Goal: Information Seeking & Learning: Learn about a topic

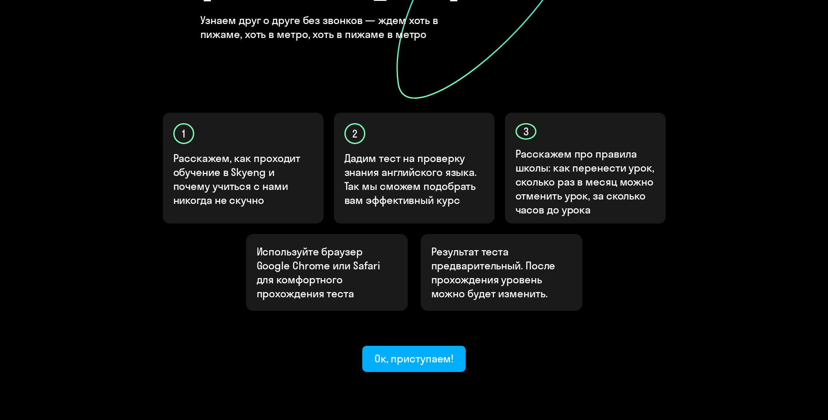
scroll to position [210, 0]
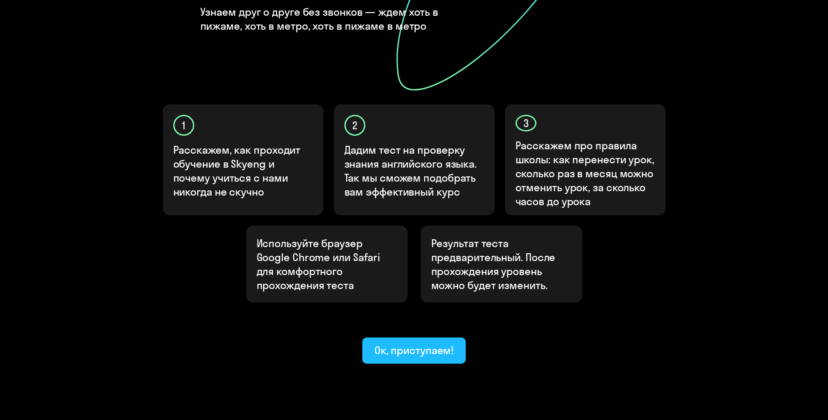
click at [436, 343] on div "Ок, приступаем!" at bounding box center [414, 350] width 79 height 14
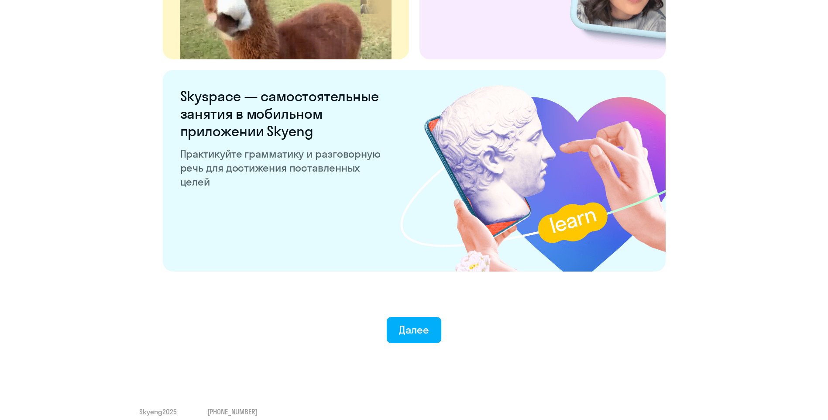
scroll to position [1604, 0]
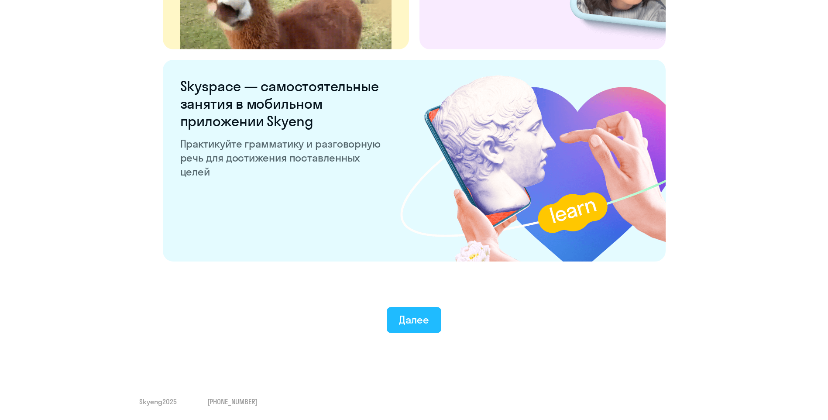
click at [432, 317] on button "Далее" at bounding box center [414, 320] width 55 height 26
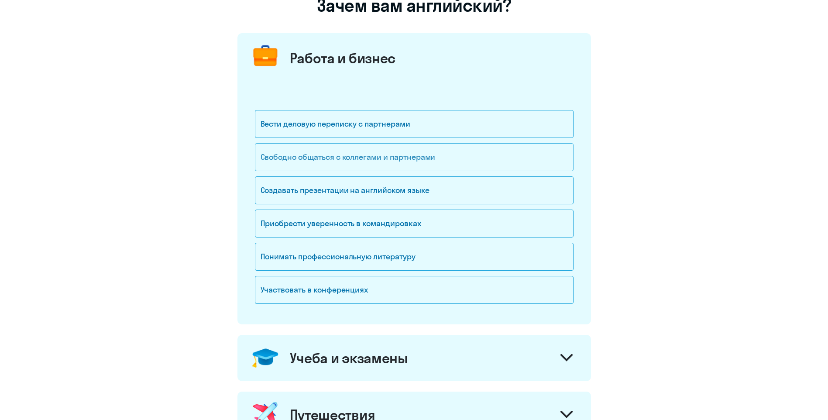
scroll to position [87, 0]
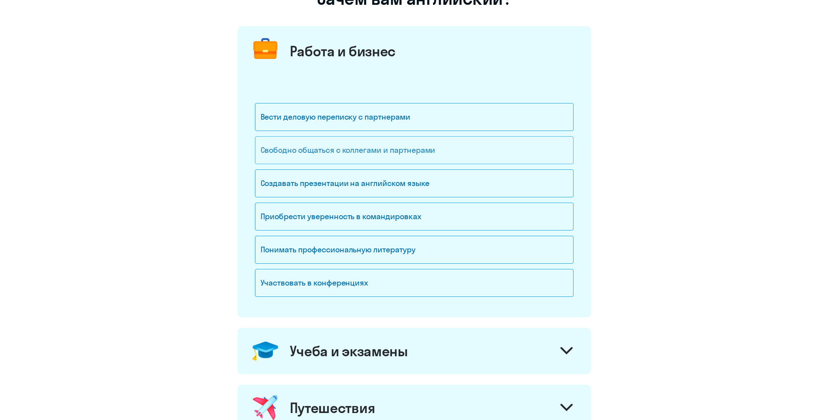
click at [377, 153] on div "Свободно общаться с коллегами и партнерами" at bounding box center [414, 150] width 319 height 28
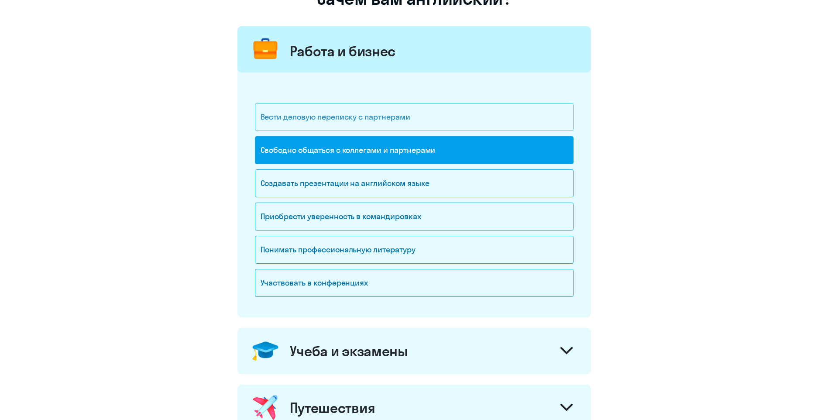
click at [347, 116] on div "Вести деловую переписку с партнерами" at bounding box center [414, 117] width 319 height 28
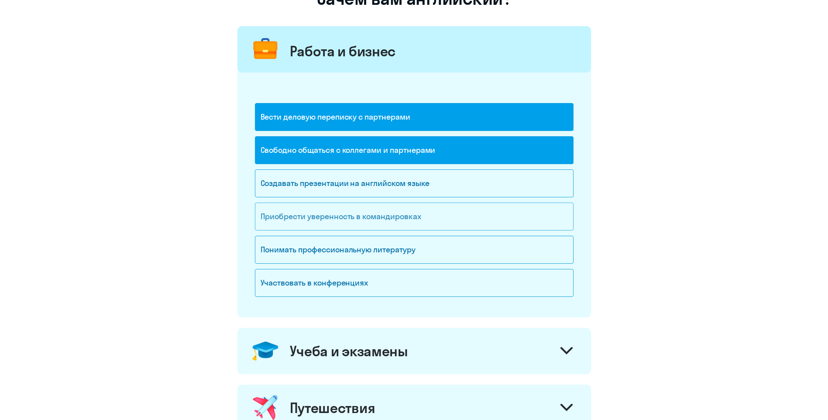
click at [306, 216] on div "Приобрести уверенность в командировках" at bounding box center [414, 217] width 319 height 28
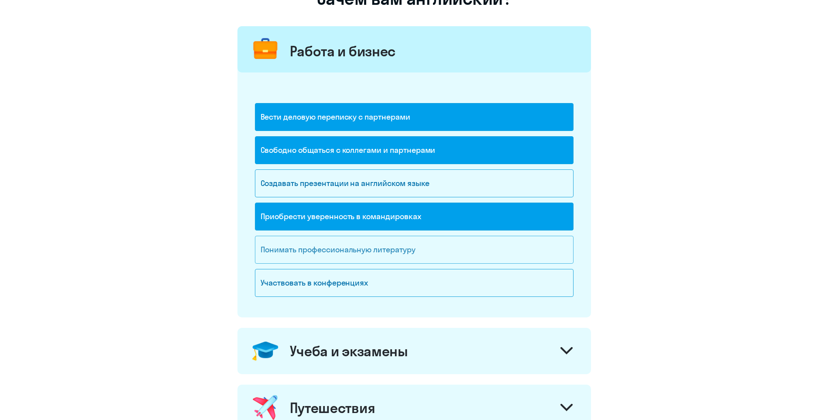
click at [313, 244] on div "Понимать профессиональную литературу" at bounding box center [414, 250] width 319 height 28
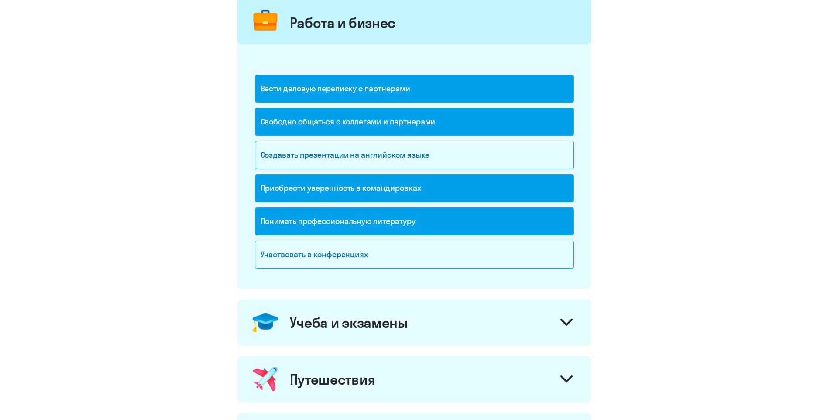
scroll to position [131, 0]
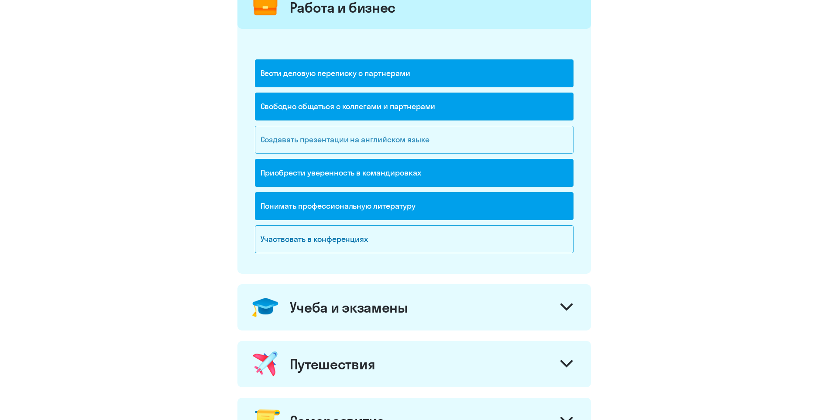
click at [340, 139] on div "Создавать презентации на английском языке" at bounding box center [414, 140] width 319 height 28
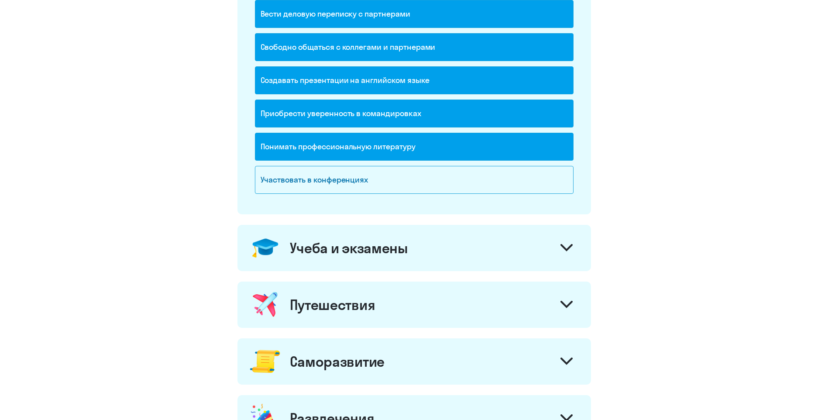
scroll to position [218, 0]
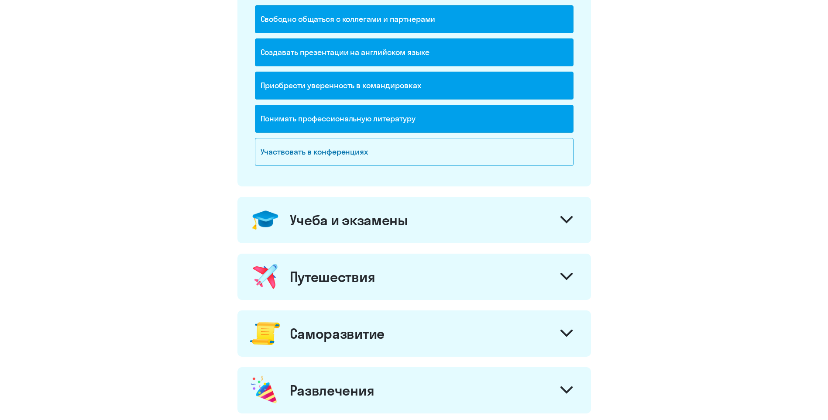
click at [568, 214] on div at bounding box center [566, 220] width 21 height 21
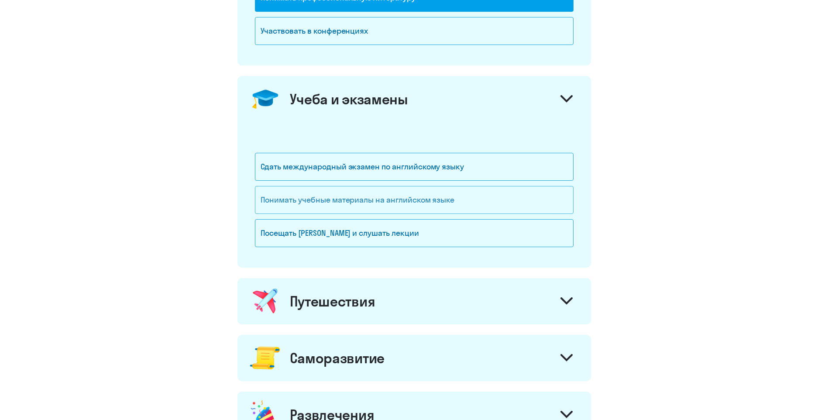
scroll to position [393, 0]
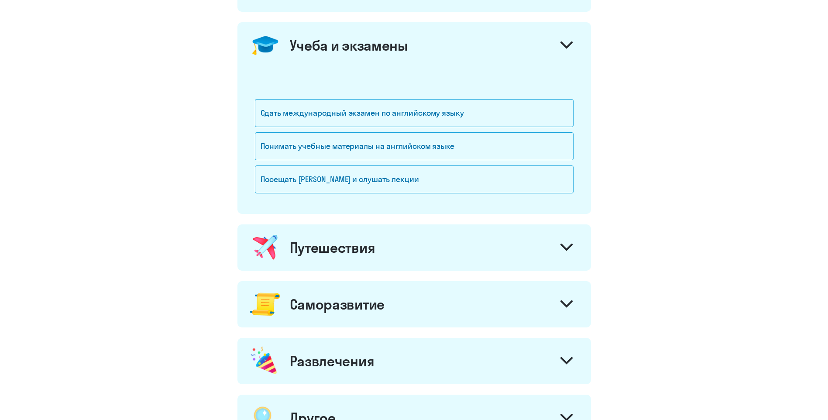
click at [574, 245] on div at bounding box center [566, 248] width 21 height 21
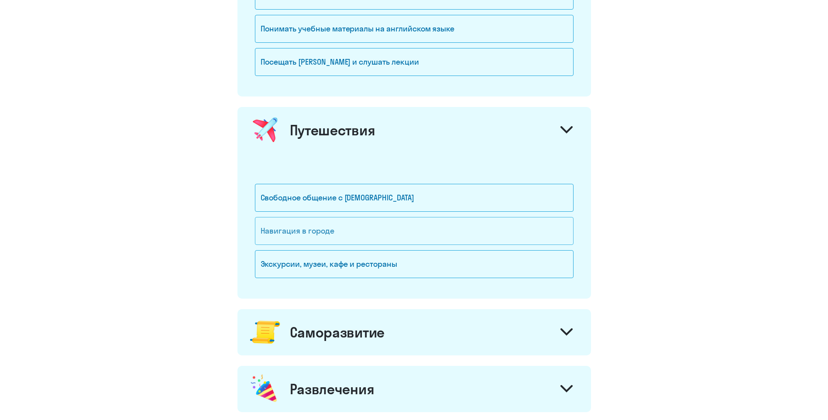
scroll to position [524, 0]
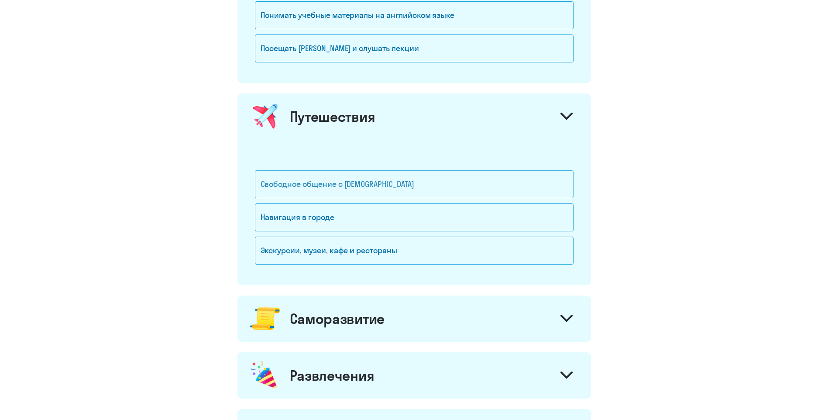
click at [522, 189] on div "Свободное общение с [DEMOGRAPHIC_DATA]" at bounding box center [414, 184] width 319 height 28
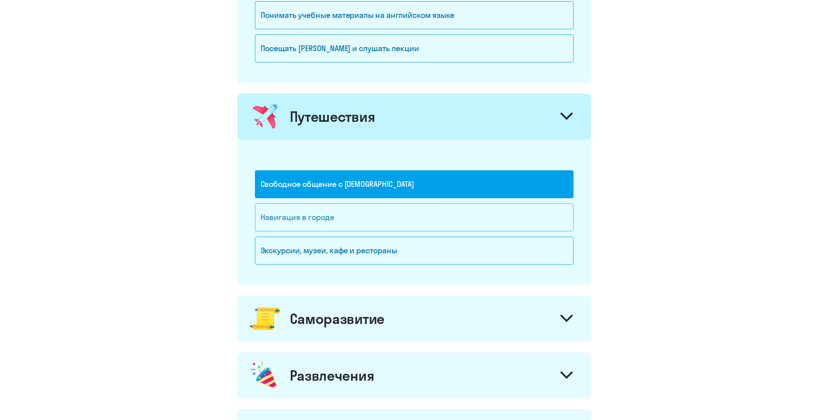
click at [487, 217] on div "Навигация в городе" at bounding box center [414, 217] width 319 height 28
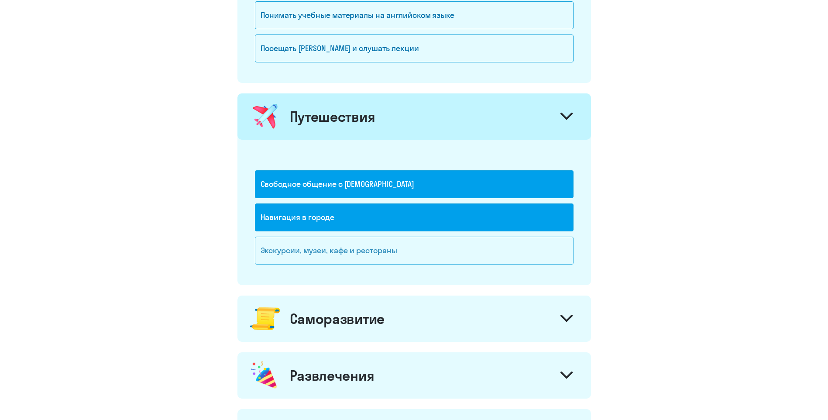
click at [481, 248] on div "Экскурсии, музеи, кафе и рестораны" at bounding box center [414, 251] width 319 height 28
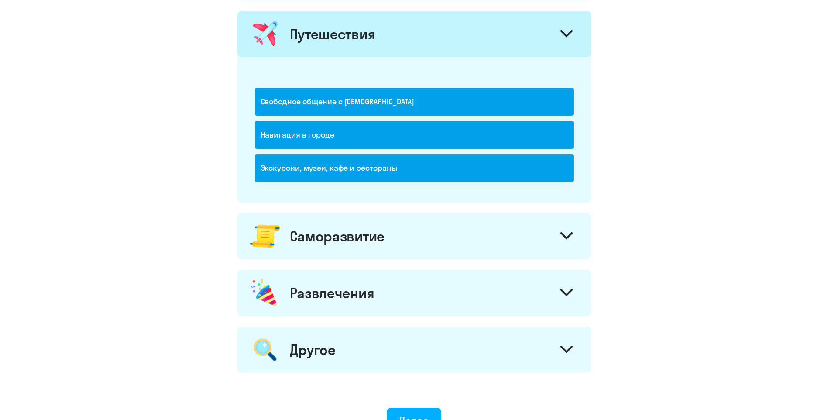
scroll to position [611, 0]
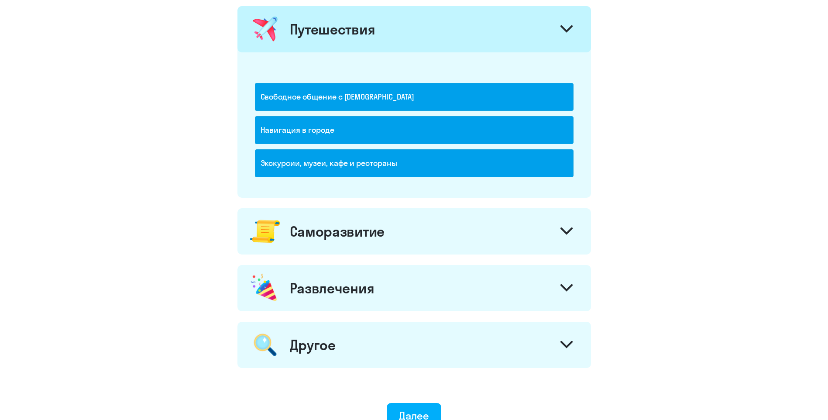
click at [570, 216] on div "Саморазвитие" at bounding box center [415, 231] width 354 height 46
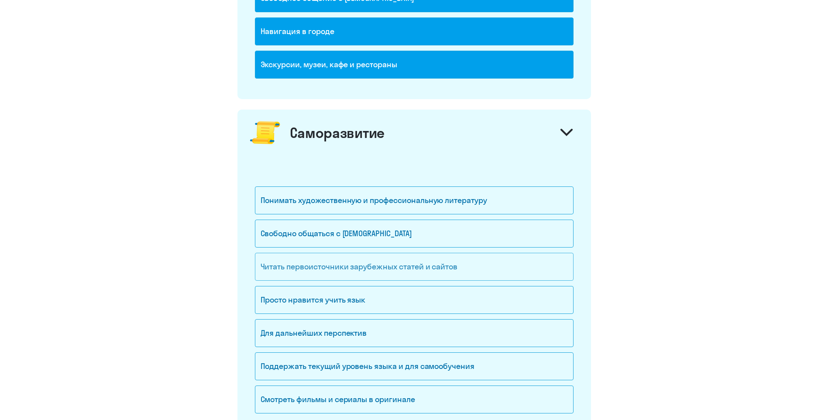
scroll to position [742, 0]
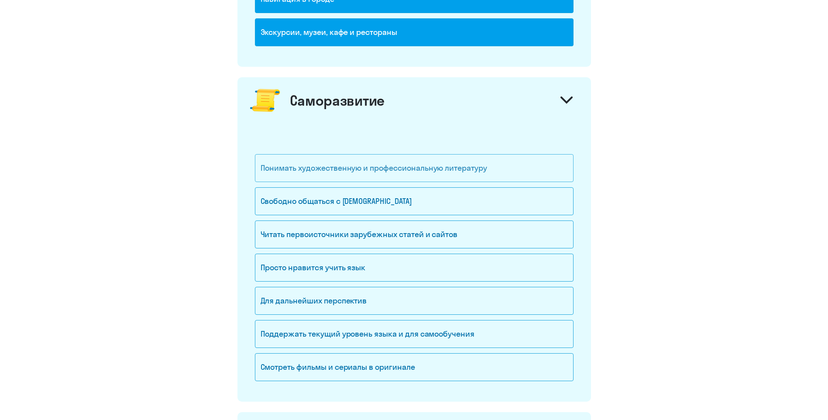
click at [521, 169] on div "Понимать художественную и профессиональную литературу" at bounding box center [414, 168] width 319 height 28
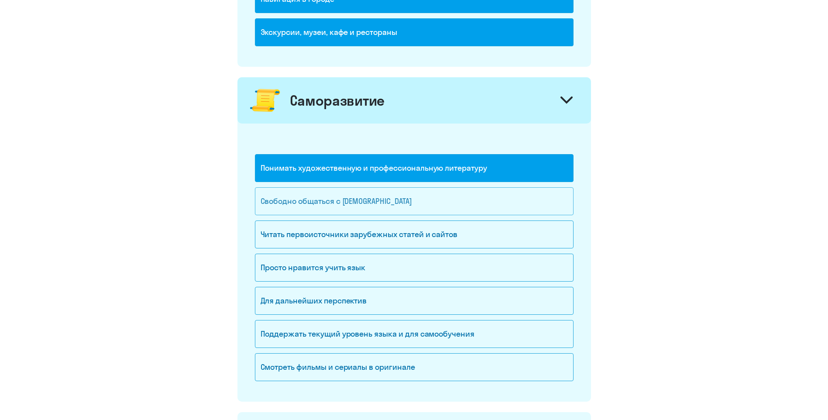
click at [512, 198] on div "Свободно общаться с [DEMOGRAPHIC_DATA]" at bounding box center [414, 201] width 319 height 28
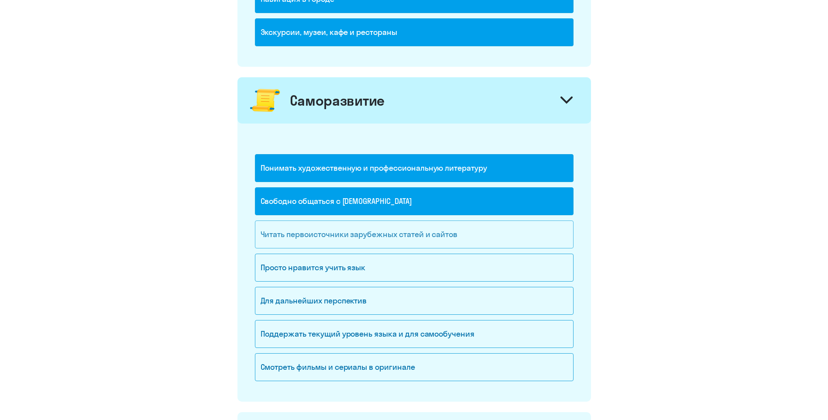
click at [503, 237] on div "Читать первоисточники зарубежных статей и сайтов" at bounding box center [414, 234] width 319 height 28
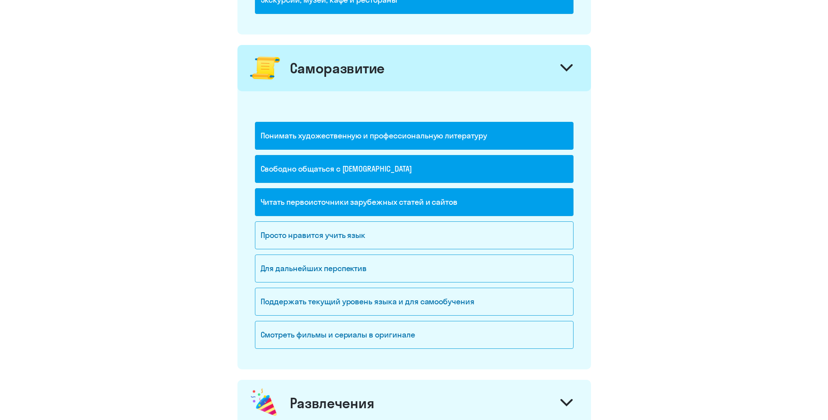
scroll to position [830, 0]
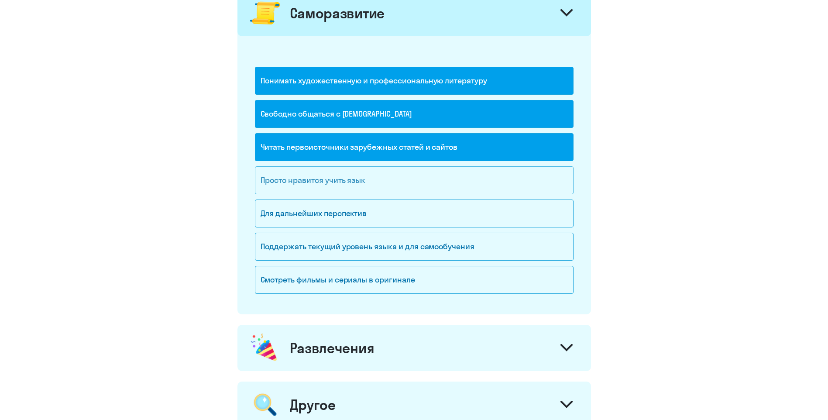
click at [485, 191] on div "Просто нравится учить язык" at bounding box center [414, 180] width 319 height 28
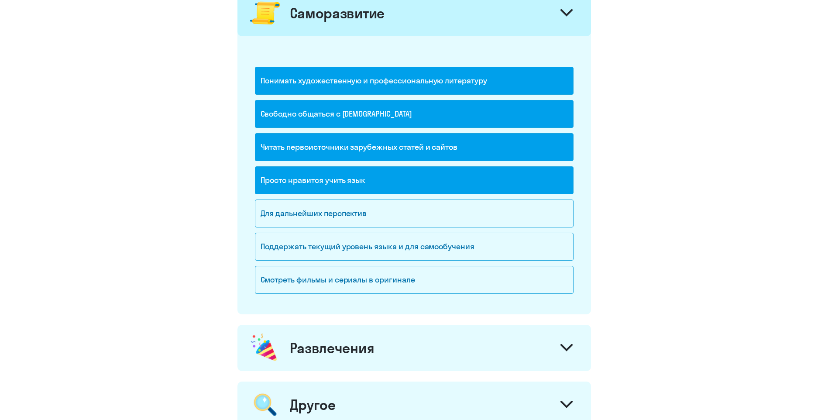
click at [485, 191] on div "Просто нравится учить язык" at bounding box center [414, 180] width 319 height 28
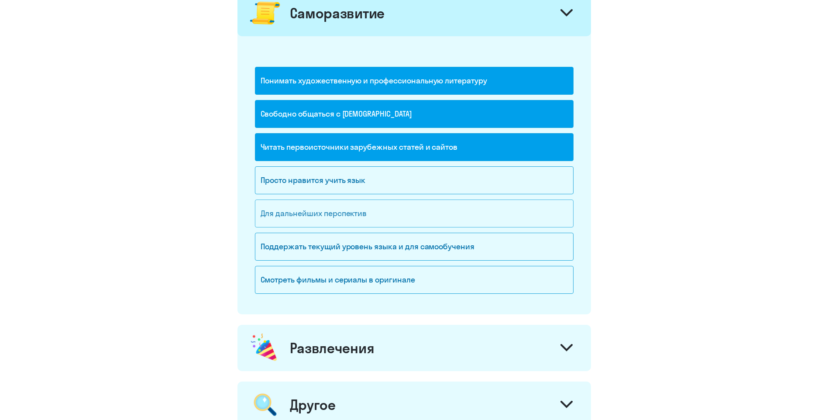
click at [471, 215] on div "Для дальнейших перспектив" at bounding box center [414, 214] width 319 height 28
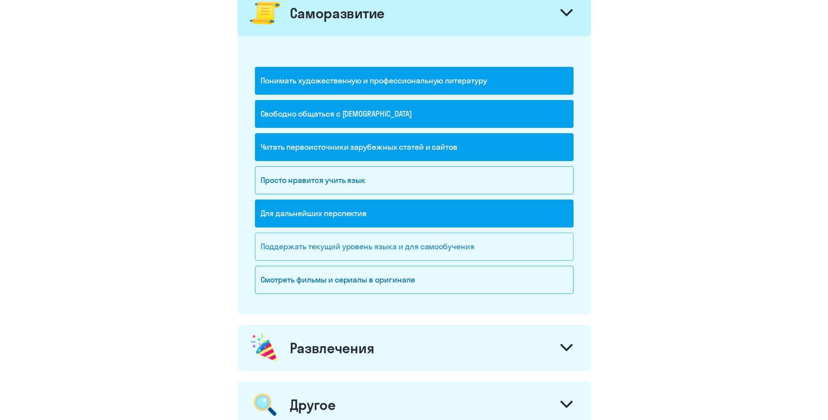
click at [523, 246] on div "Поддержать текущий уровень языка и для cамообучения" at bounding box center [414, 247] width 319 height 28
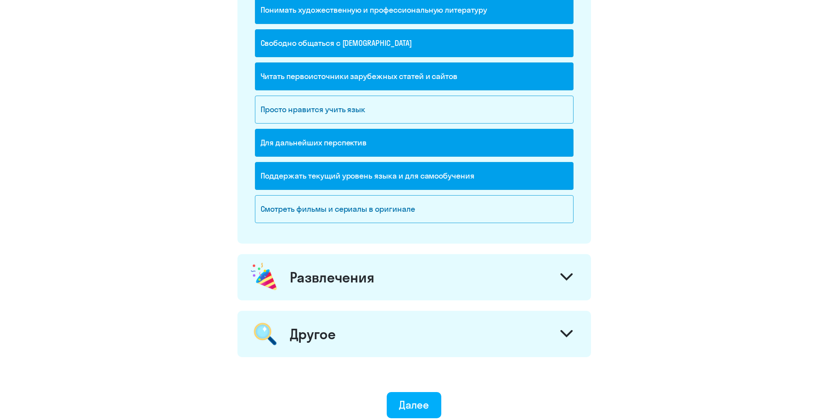
scroll to position [917, 0]
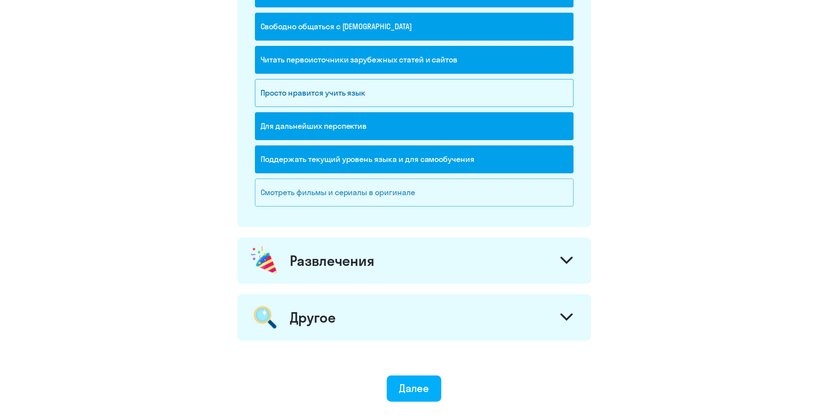
click at [479, 203] on div "Смотреть фильмы и сериалы в оригинале" at bounding box center [414, 193] width 319 height 28
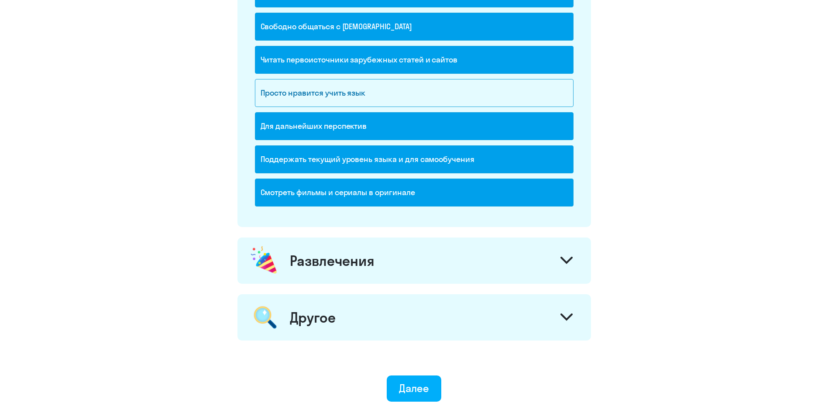
click at [502, 258] on div "Развлечения" at bounding box center [415, 261] width 354 height 46
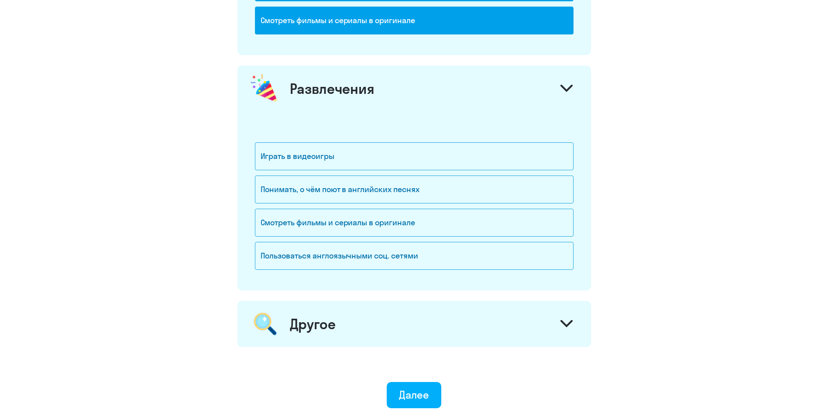
scroll to position [1092, 0]
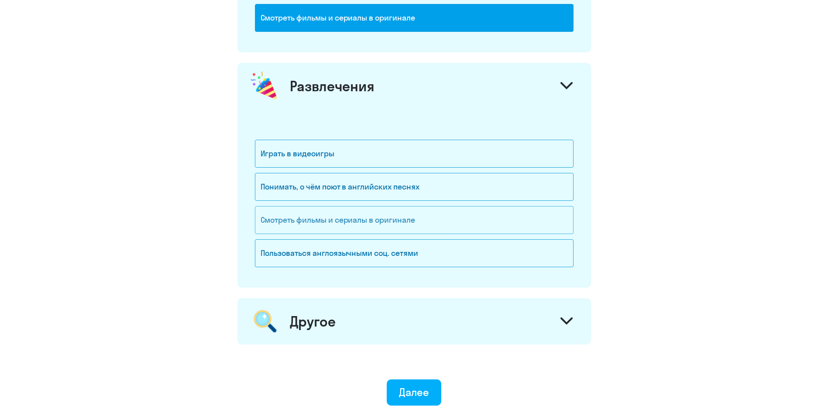
click at [409, 220] on div "Смотреть фильмы и сериалы в оригинале" at bounding box center [414, 220] width 319 height 28
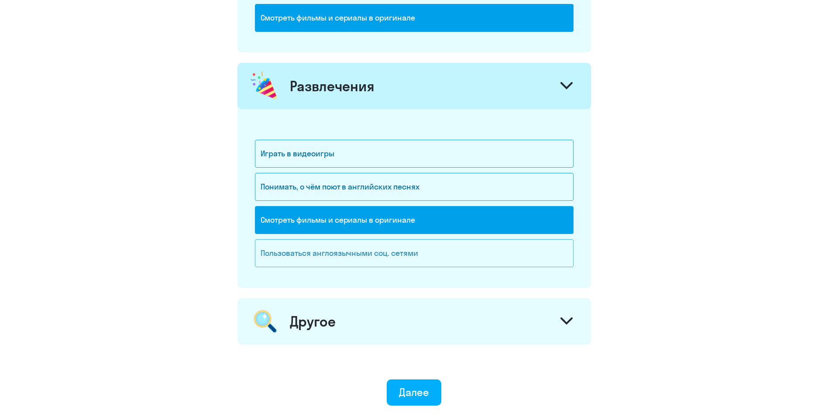
click at [406, 252] on div "Пользоваться англоязычными соц. сетями" at bounding box center [414, 253] width 319 height 28
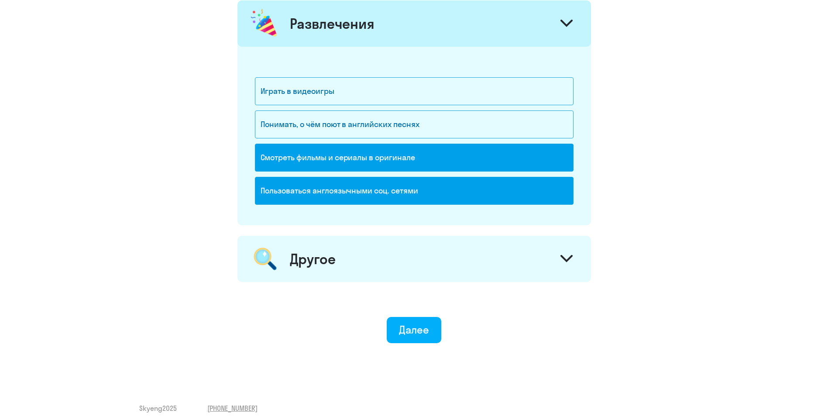
scroll to position [1161, 0]
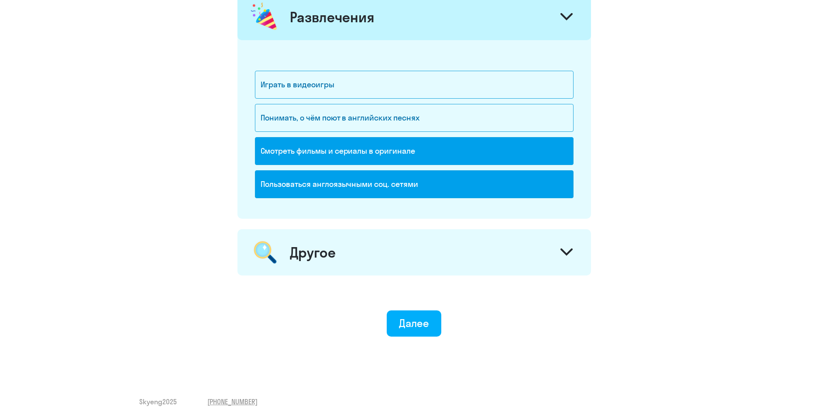
click at [565, 255] on icon at bounding box center [567, 251] width 12 height 7
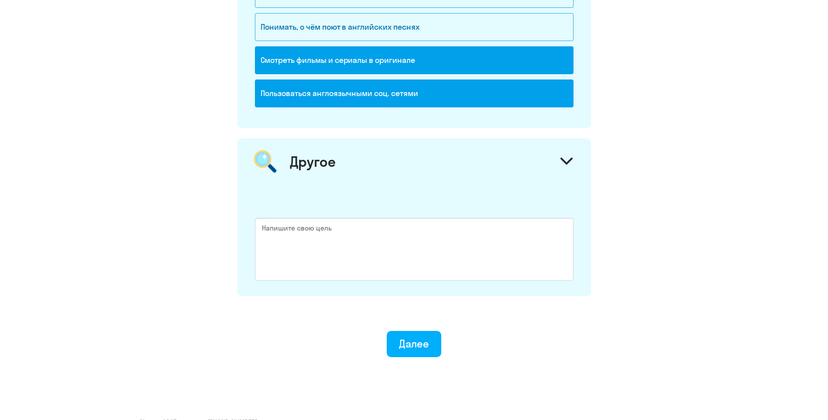
scroll to position [1272, 0]
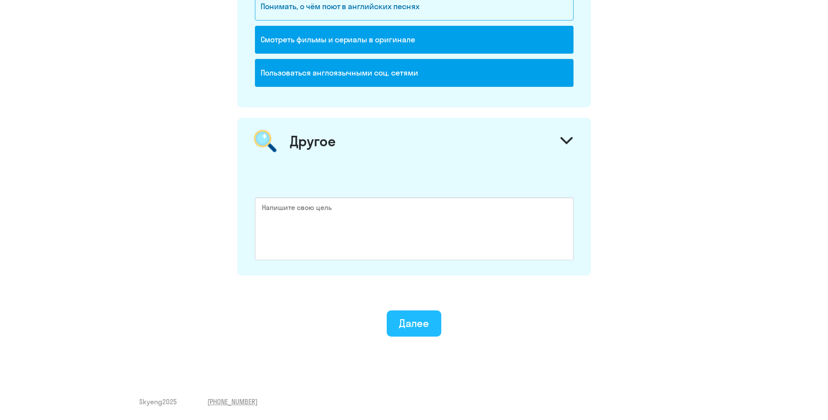
click at [427, 322] on div "Далее" at bounding box center [414, 323] width 30 height 14
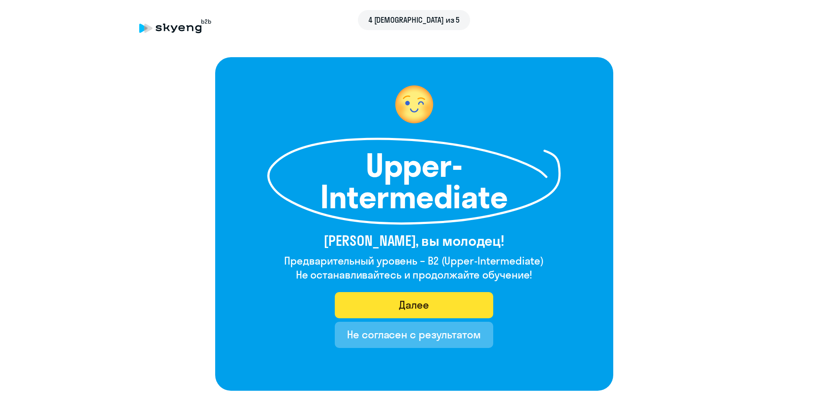
click at [424, 304] on div "Далее" at bounding box center [414, 305] width 30 height 14
